Goal: Information Seeking & Learning: Check status

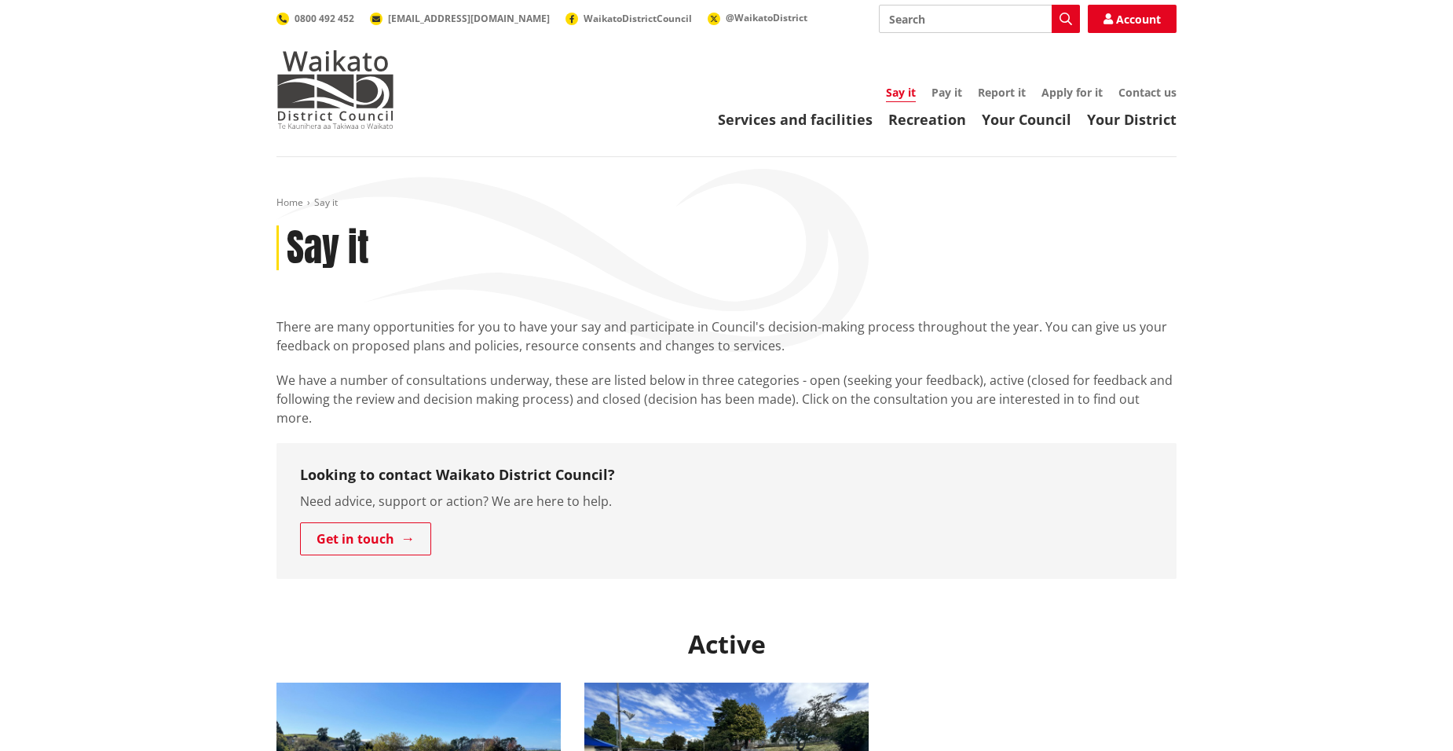
click at [1002, 24] on input "Search" at bounding box center [979, 19] width 201 height 28
type input "RFI response"
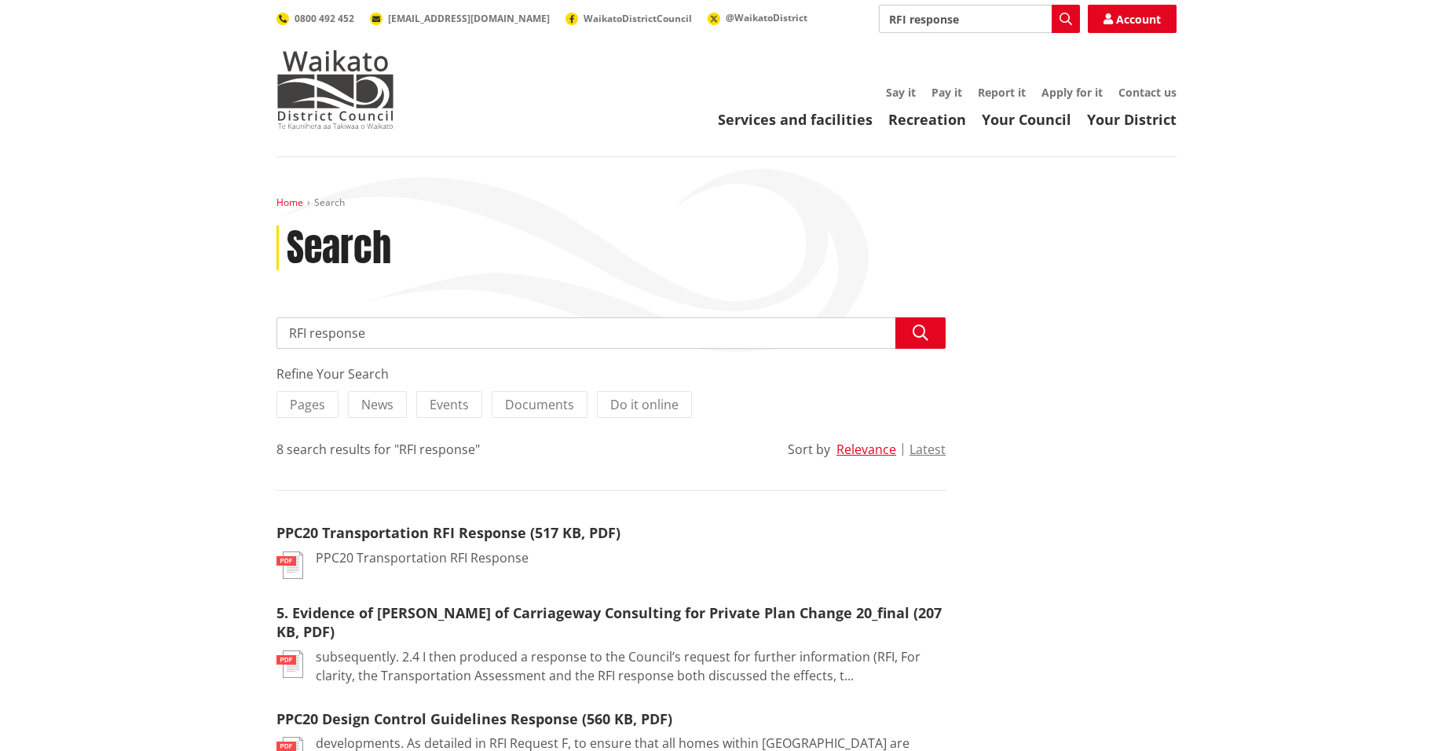
click at [295, 201] on link "Home" at bounding box center [290, 202] width 27 height 13
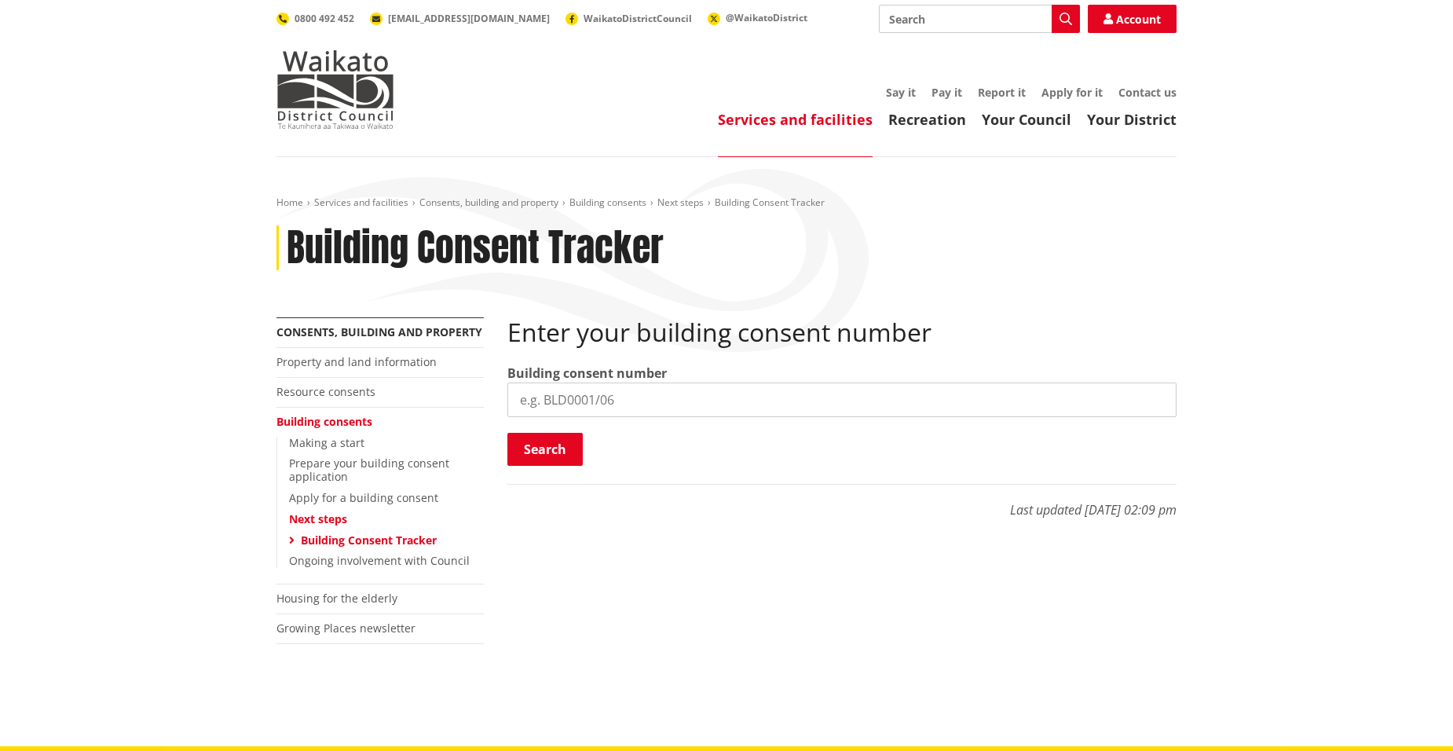
click at [644, 404] on input "search" at bounding box center [841, 400] width 669 height 35
type input "bld0149/26"
click at [559, 445] on button "Search" at bounding box center [544, 449] width 75 height 33
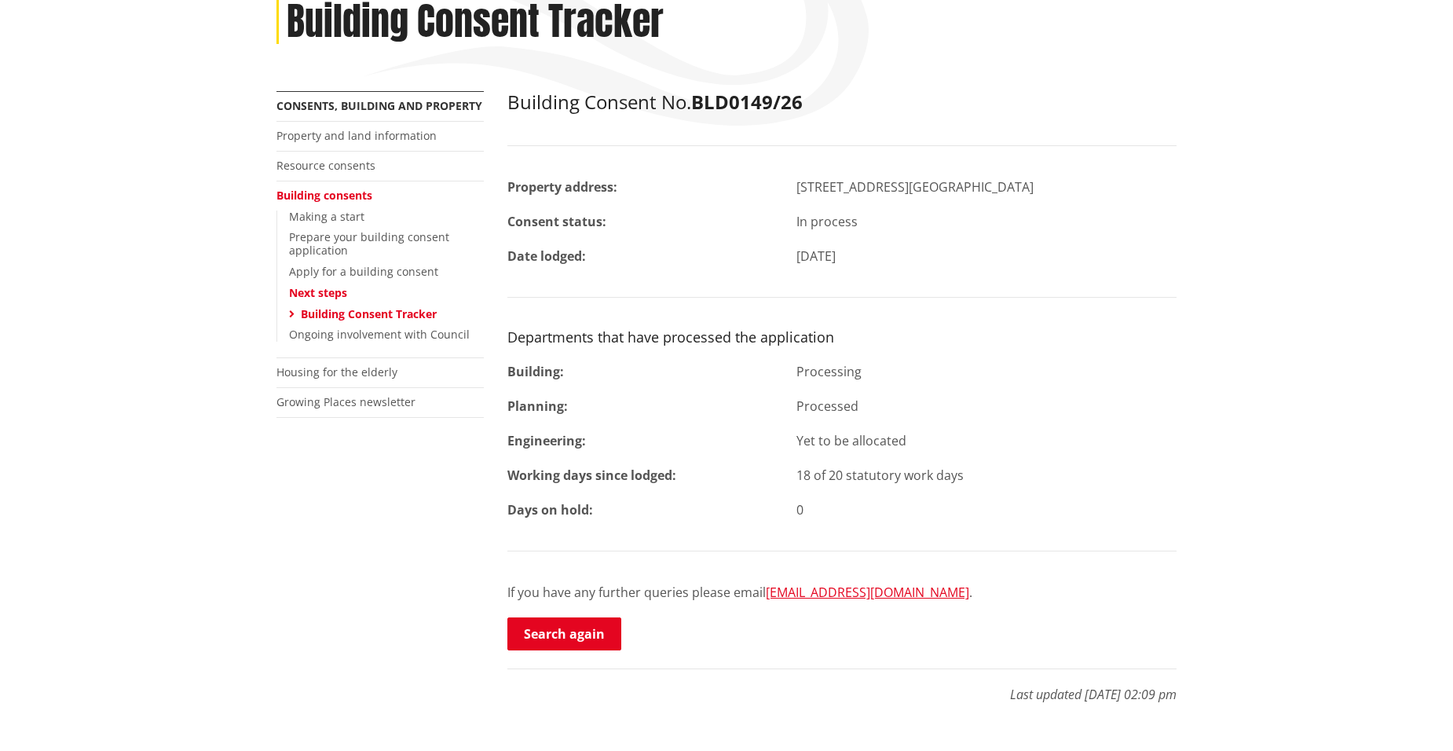
scroll to position [236, 0]
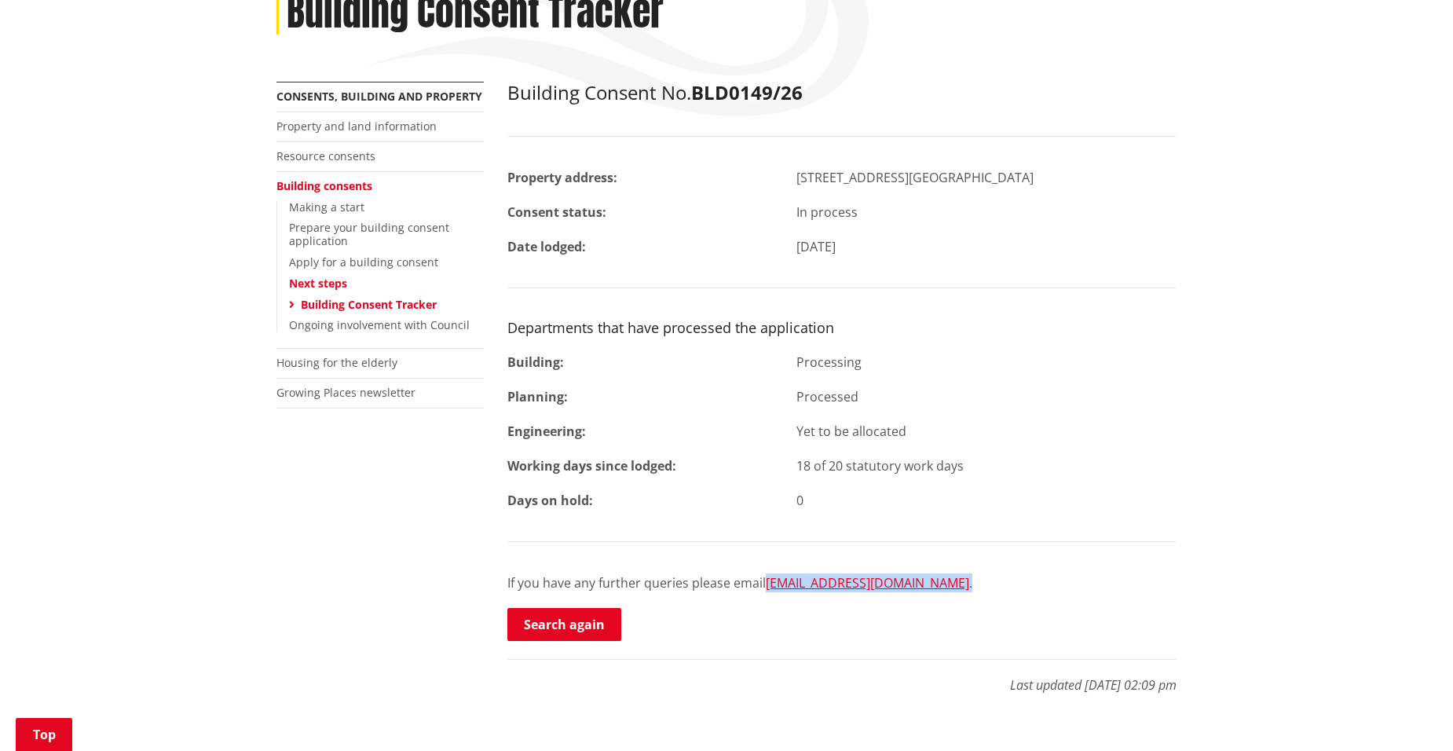
drag, startPoint x: 765, startPoint y: 582, endPoint x: 965, endPoint y: 580, distance: 200.3
click at [965, 580] on p "If you have any further queries please email building.enquiries@waidc.govt.nz ." at bounding box center [841, 582] width 669 height 19
drag, startPoint x: 965, startPoint y: 580, endPoint x: 889, endPoint y: 584, distance: 76.3
copy p "building.enquiries@waidc.govt.nz ."
click at [428, 504] on div "More from this section Consents, building and property Property and land inform…" at bounding box center [727, 396] width 924 height 628
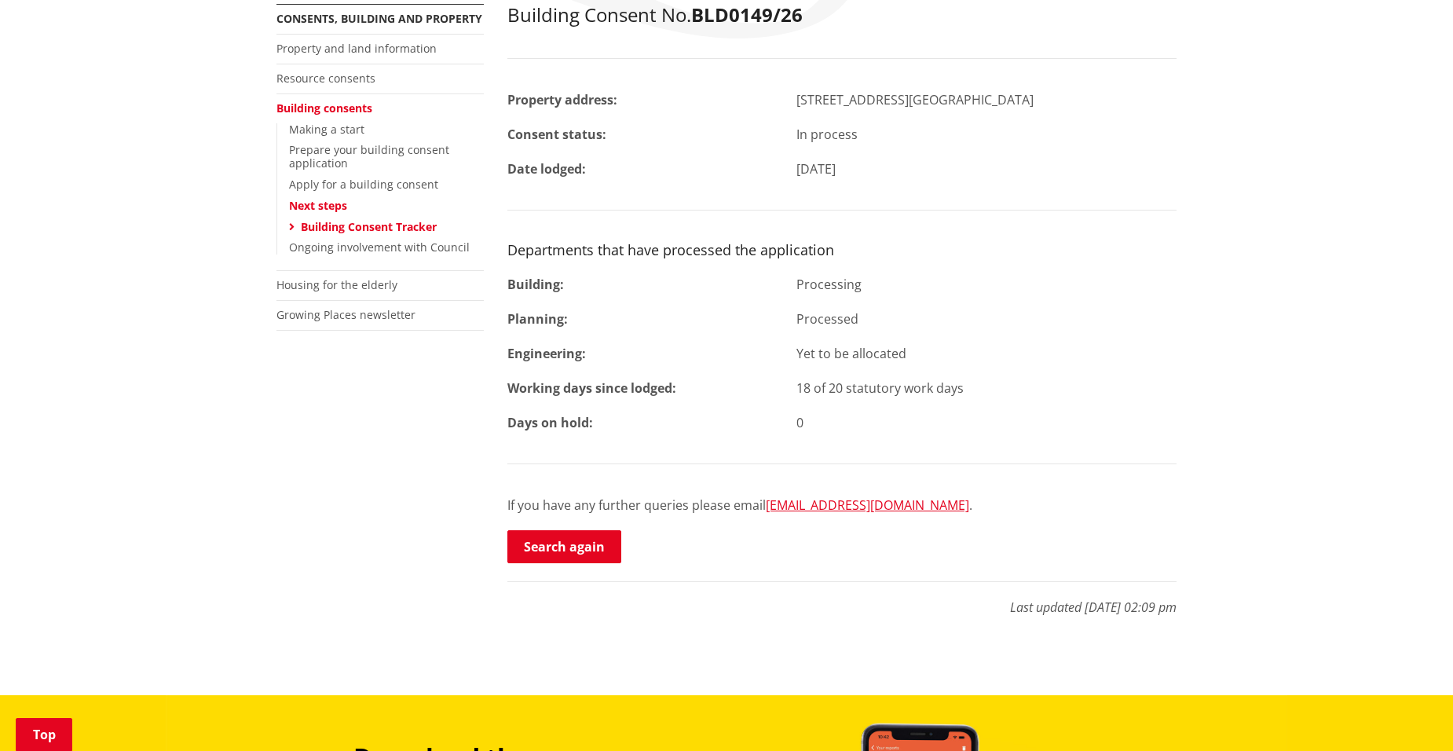
scroll to position [314, 0]
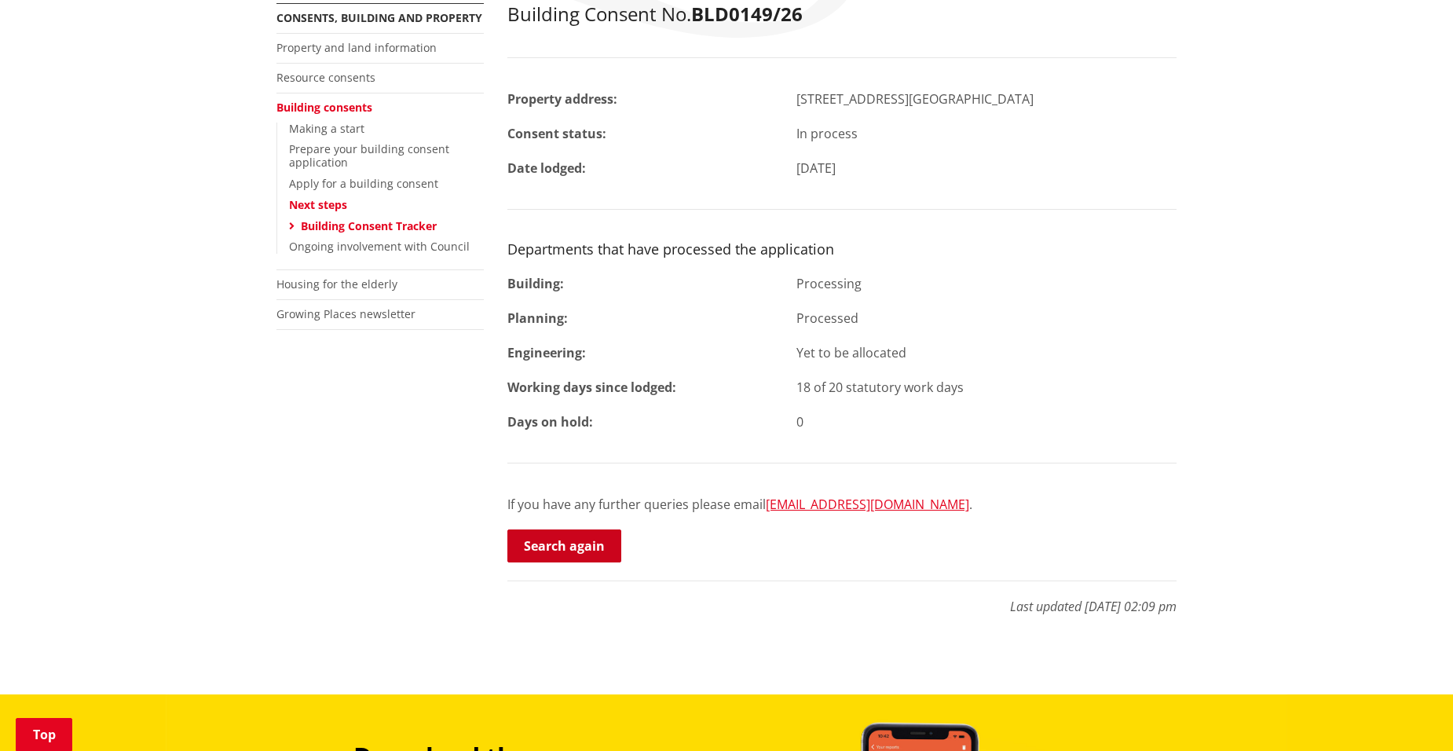
click at [560, 544] on link "Search again" at bounding box center [564, 545] width 114 height 33
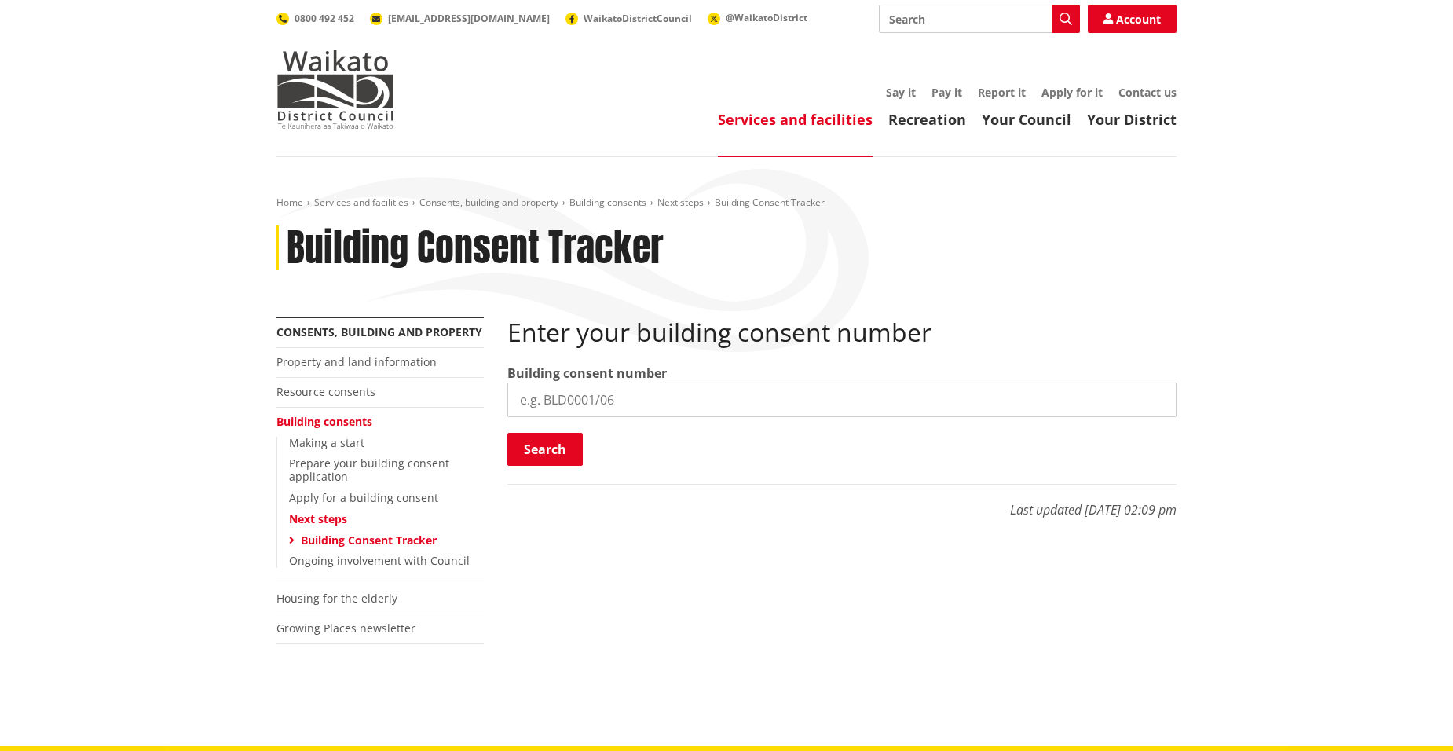
click at [566, 401] on input "search" at bounding box center [841, 400] width 669 height 35
type input "bld014926"
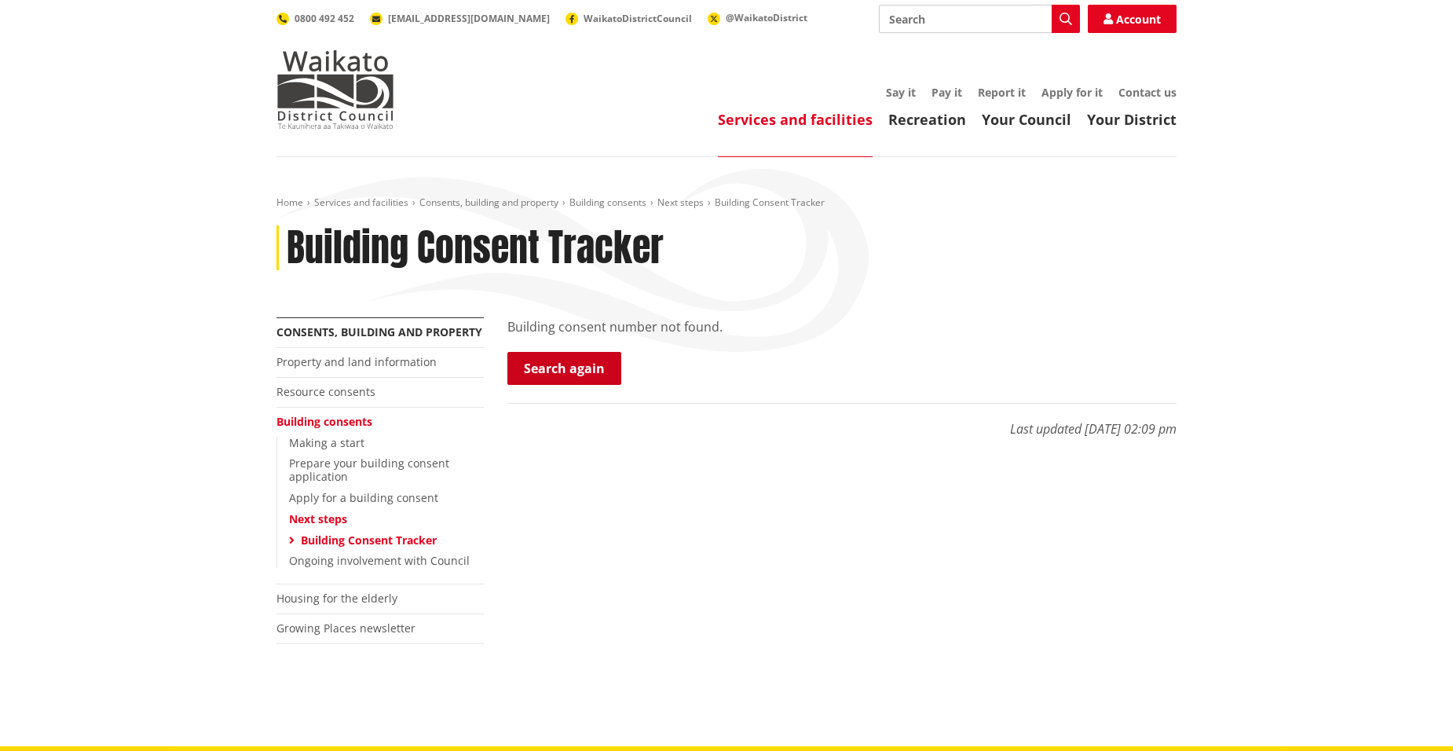
click at [537, 379] on link "Search again" at bounding box center [564, 368] width 114 height 33
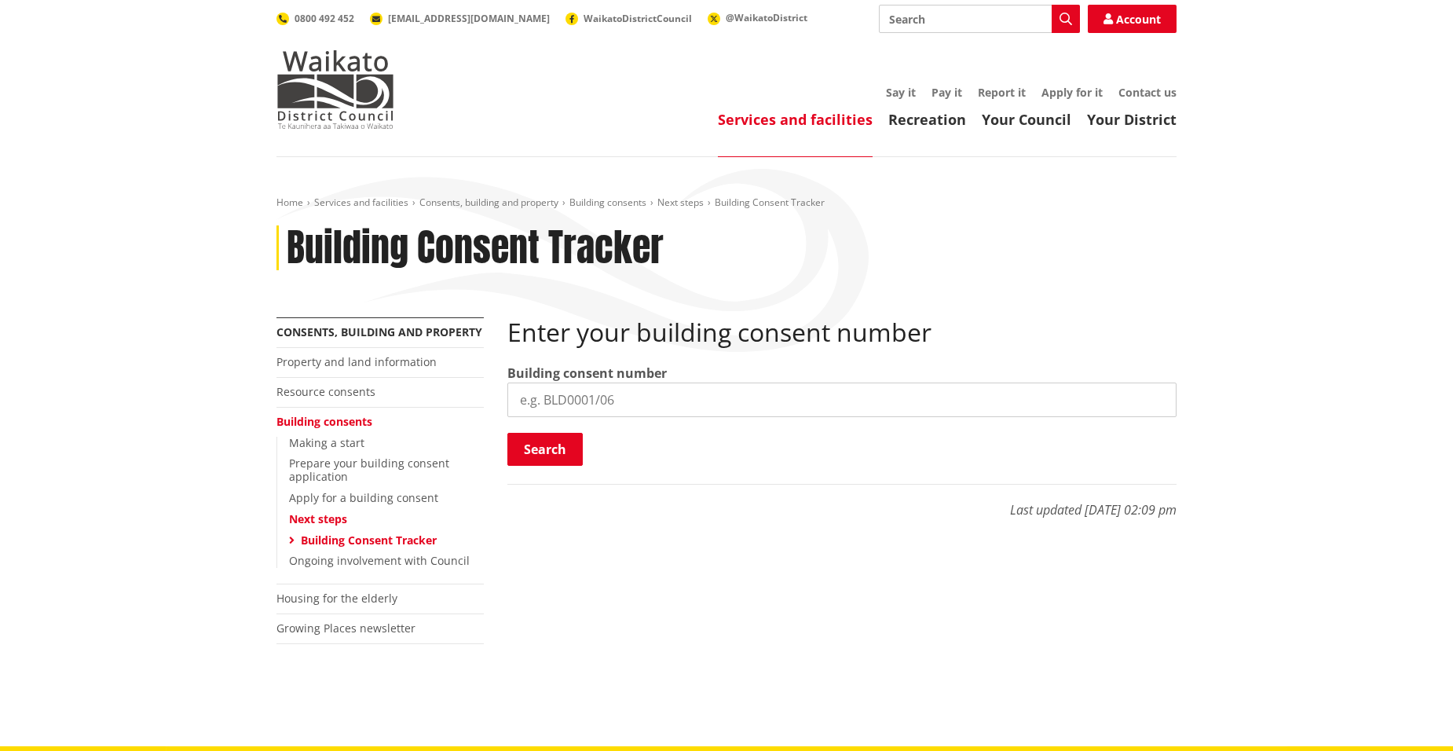
click at [583, 397] on input "search" at bounding box center [841, 400] width 669 height 35
type input "bld0149/26"
click at [549, 458] on button "Search" at bounding box center [544, 449] width 75 height 33
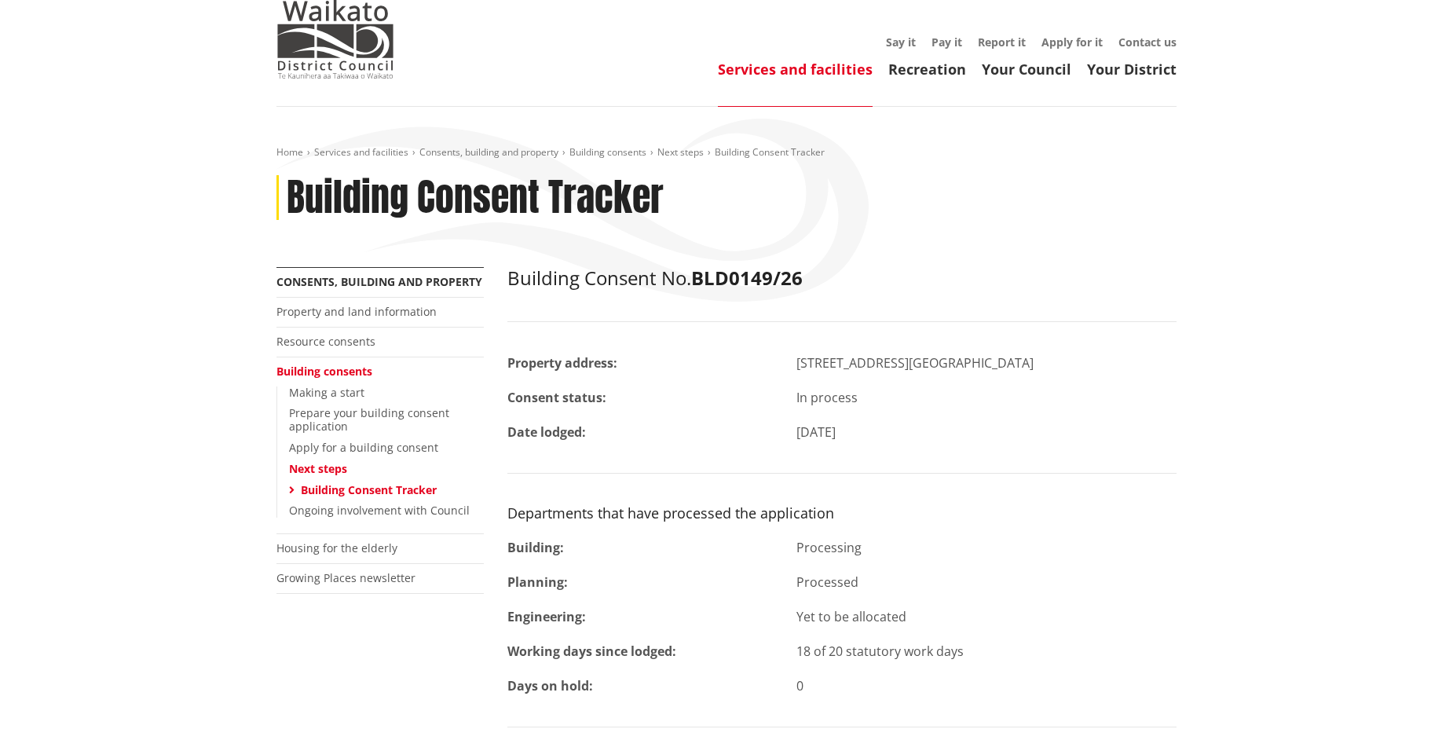
scroll to position [393, 0]
